Goal: Book appointment/travel/reservation

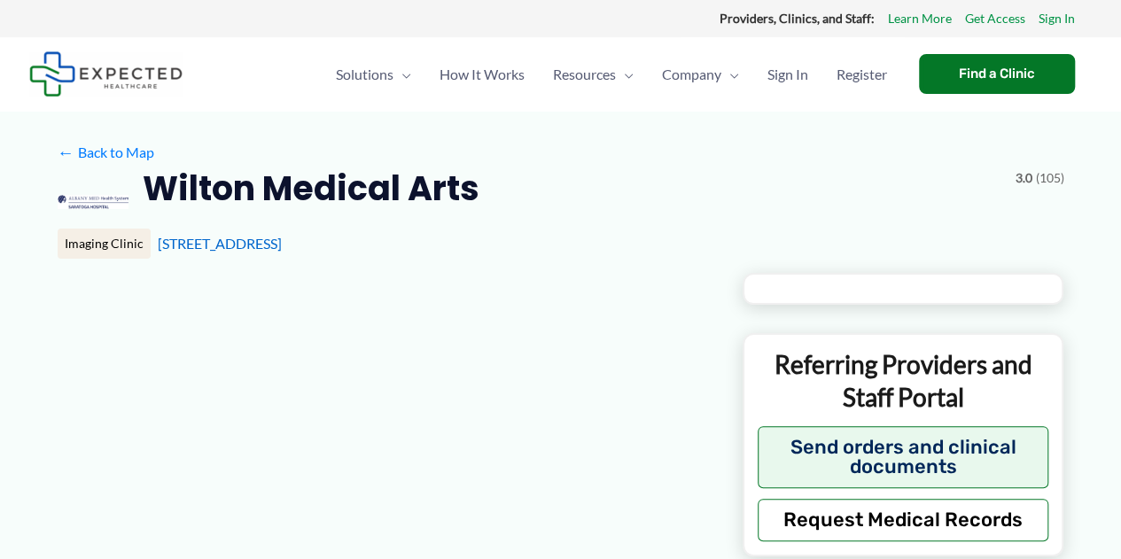
type input "**********"
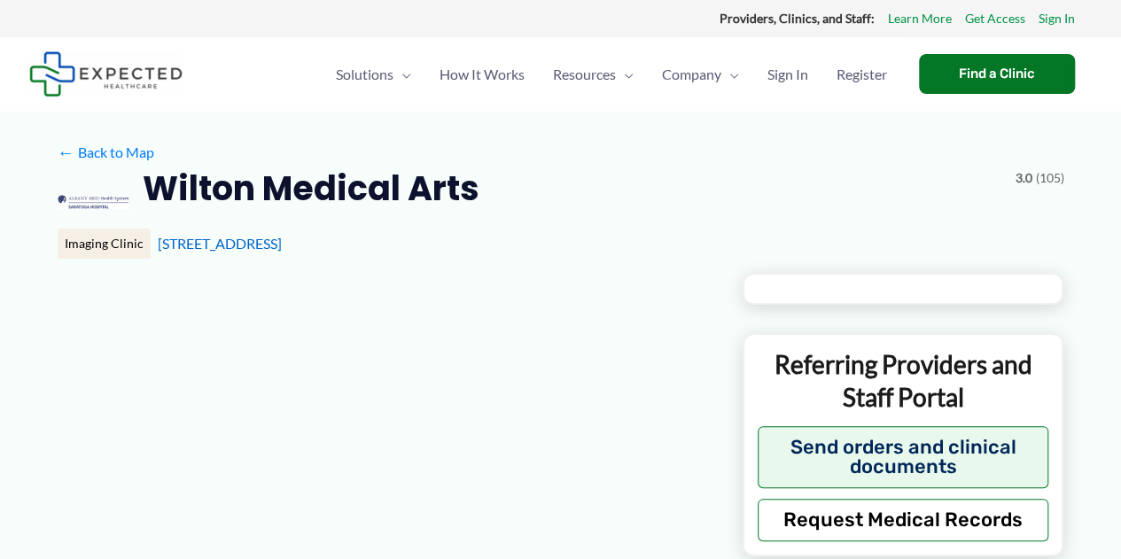
type input "**********"
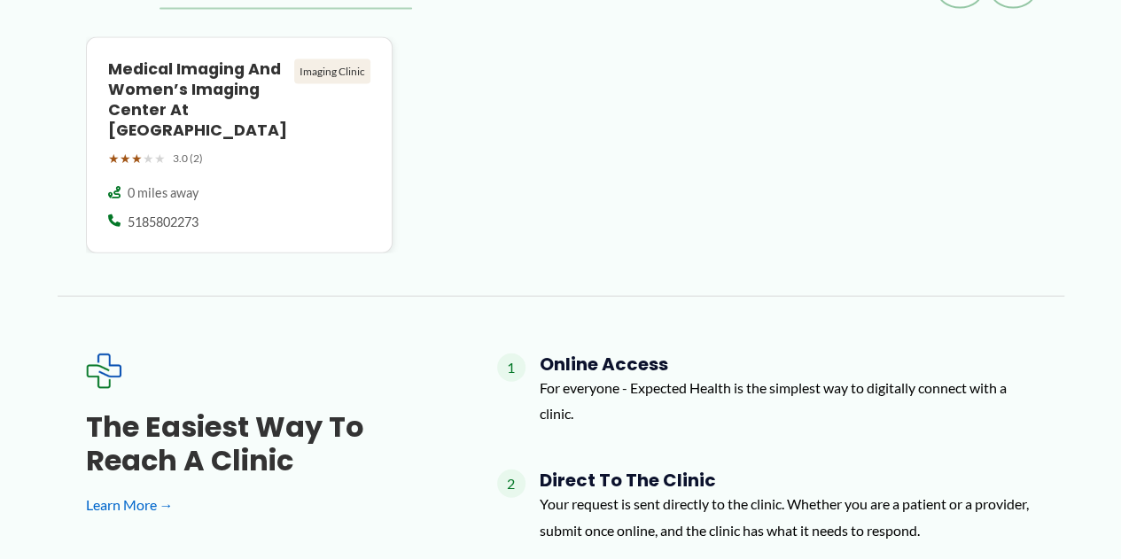
scroll to position [2126, 0]
